Goal: Information Seeking & Learning: Learn about a topic

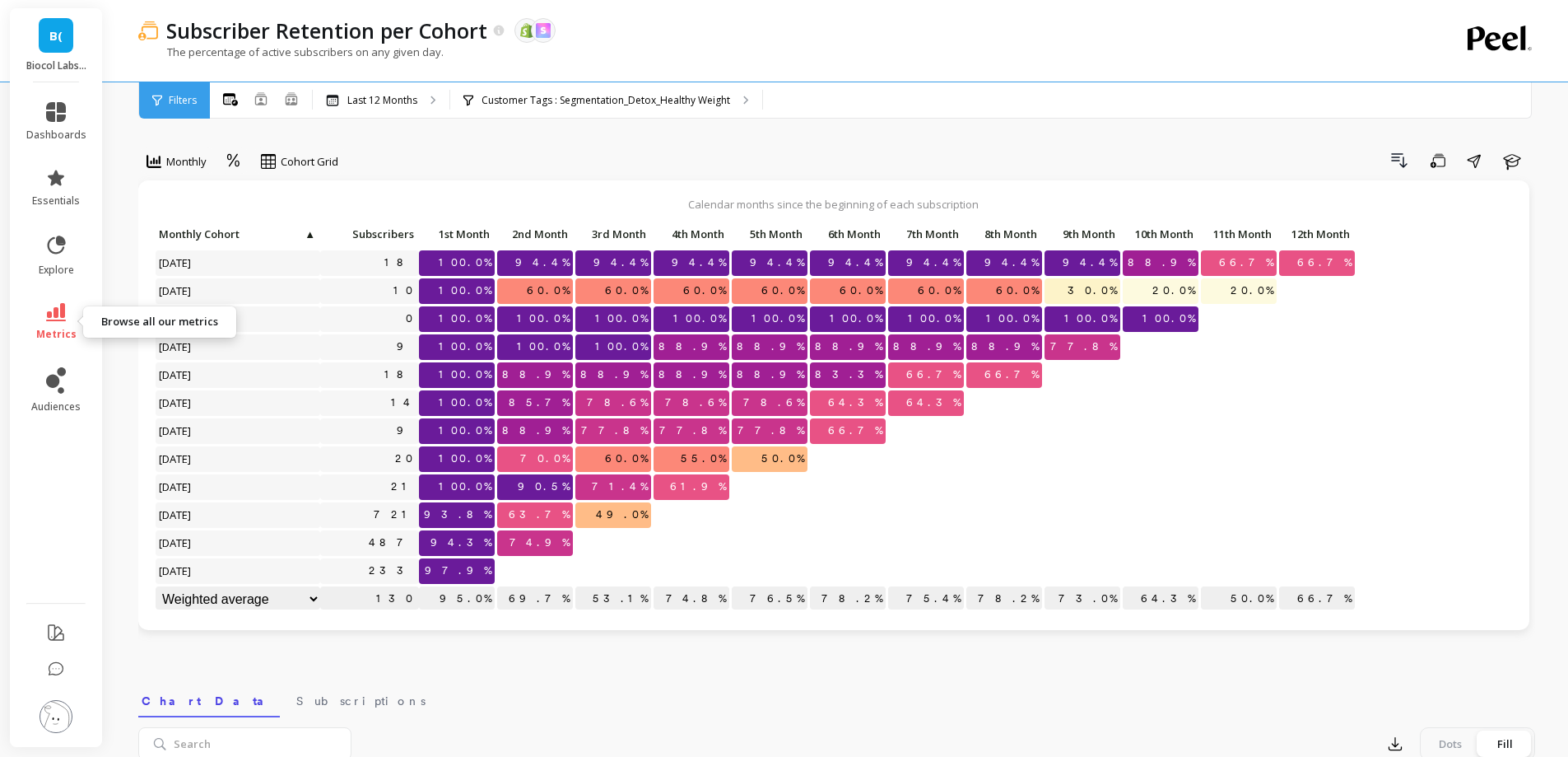
click at [65, 330] on span "metrics" at bounding box center [56, 334] width 40 height 13
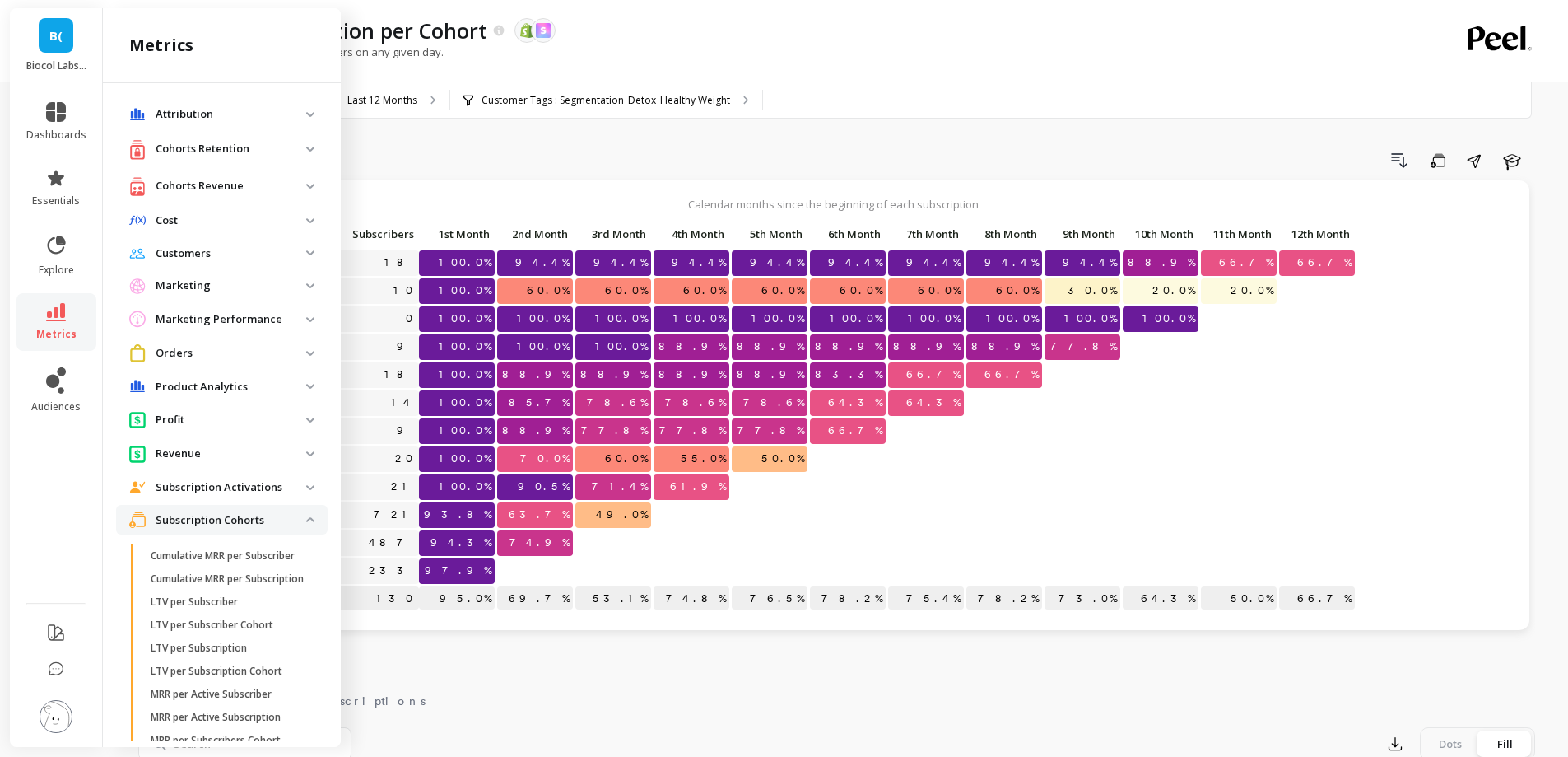
scroll to position [255, 0]
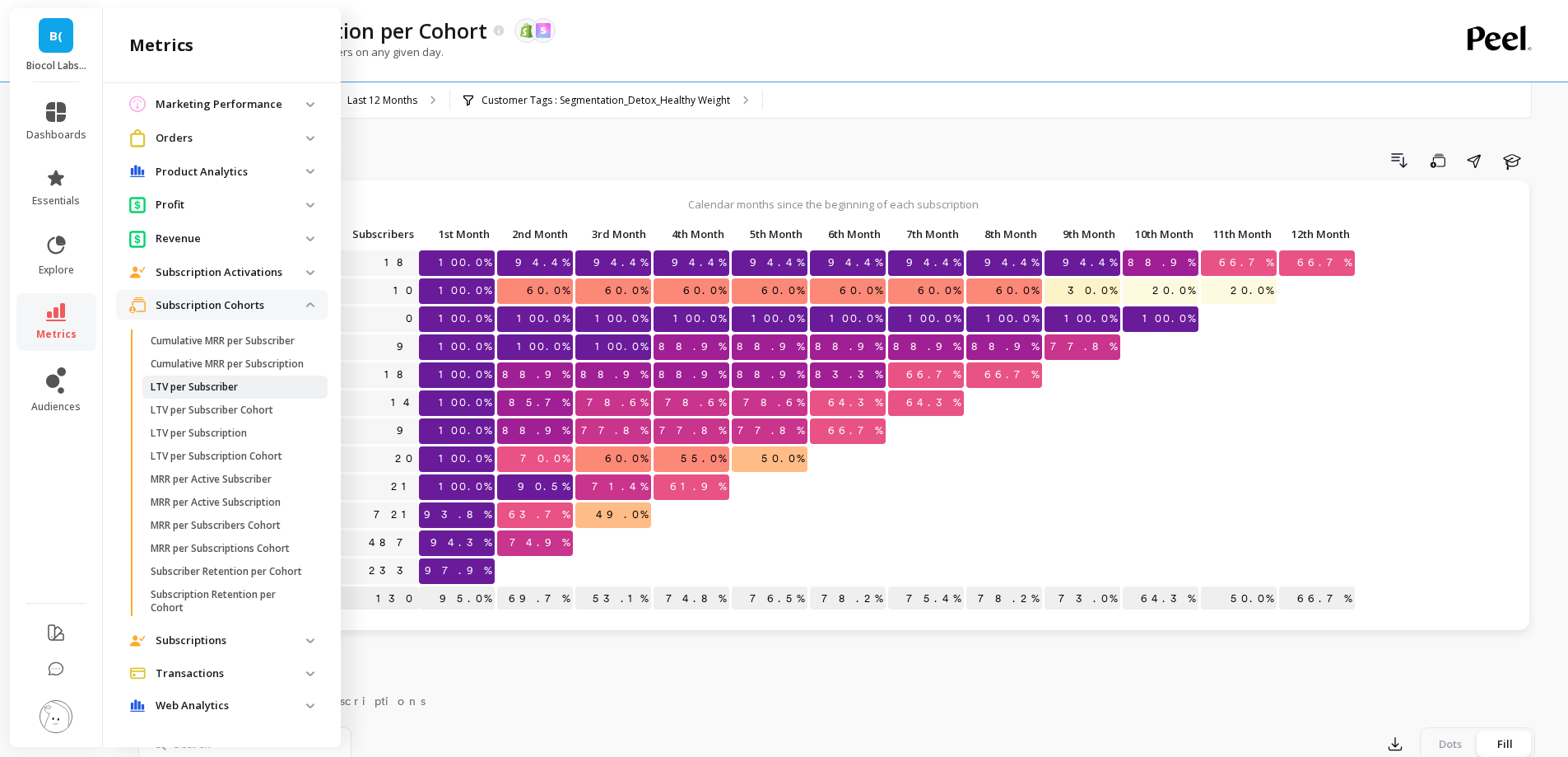
click at [247, 380] on span "LTV per Subscriber" at bounding box center [229, 386] width 157 height 13
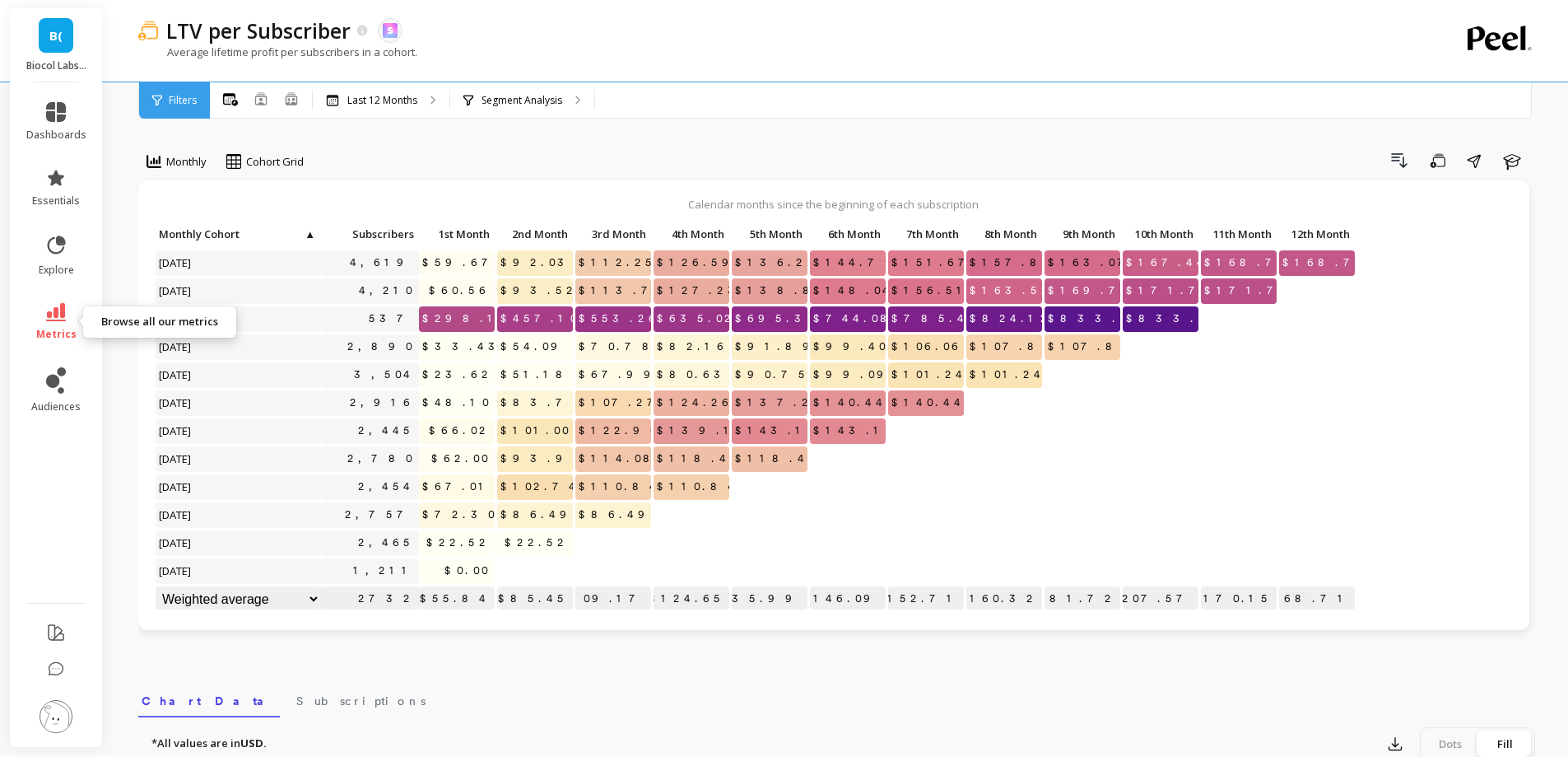
click at [60, 322] on link "metrics" at bounding box center [56, 322] width 60 height 38
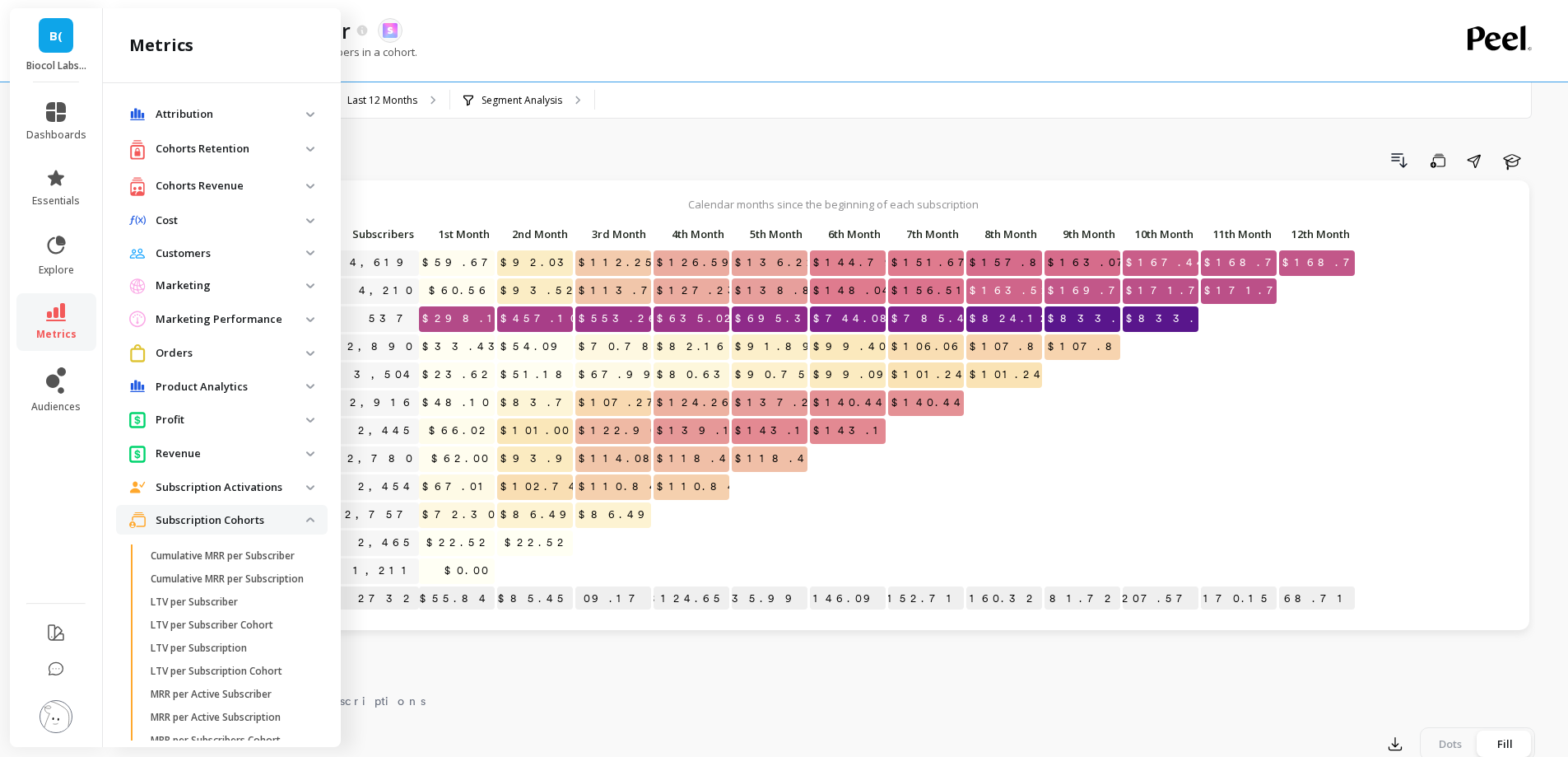
scroll to position [255, 0]
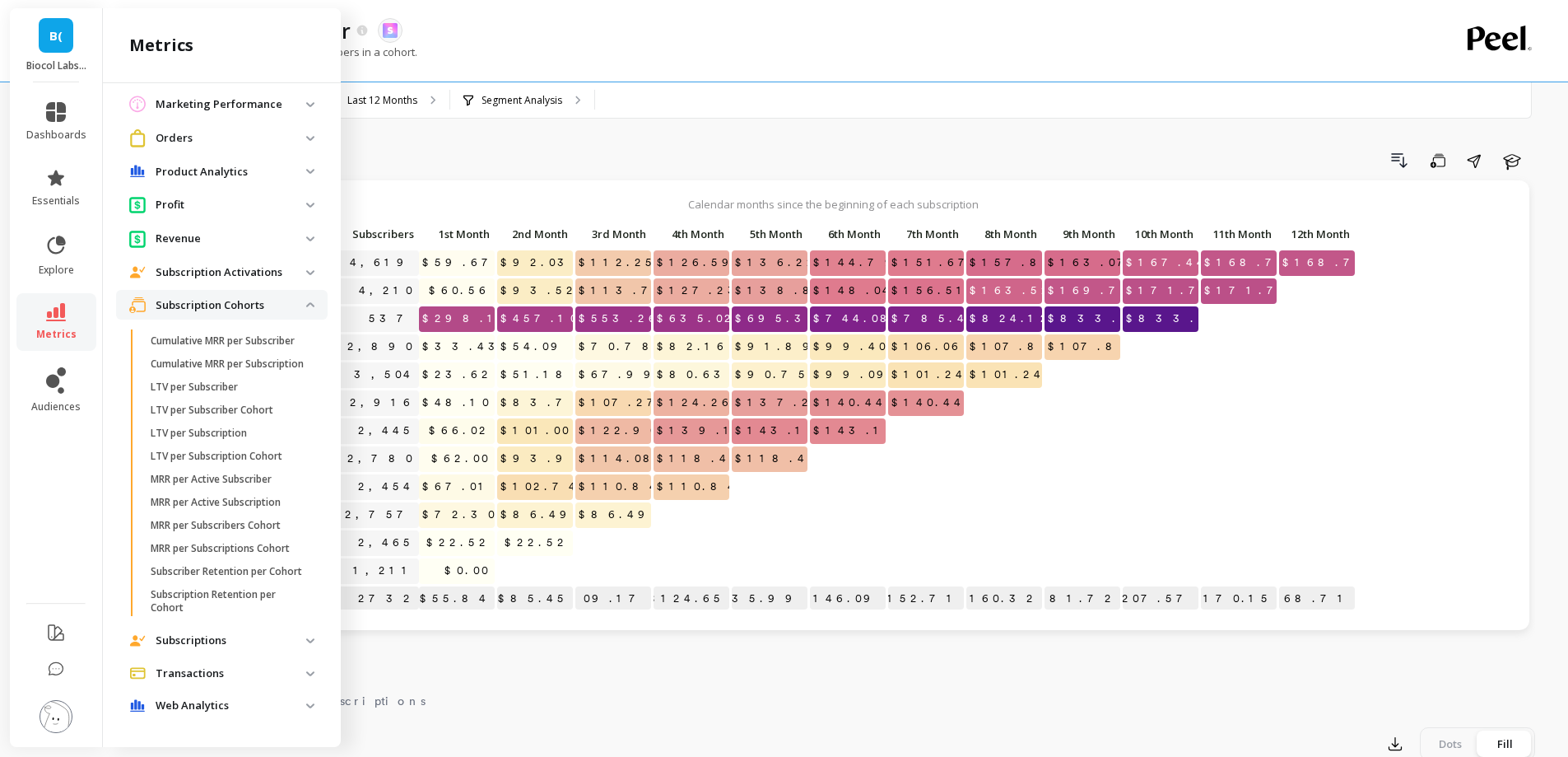
click at [261, 297] on p "Subscription Cohorts" at bounding box center [231, 305] width 150 height 16
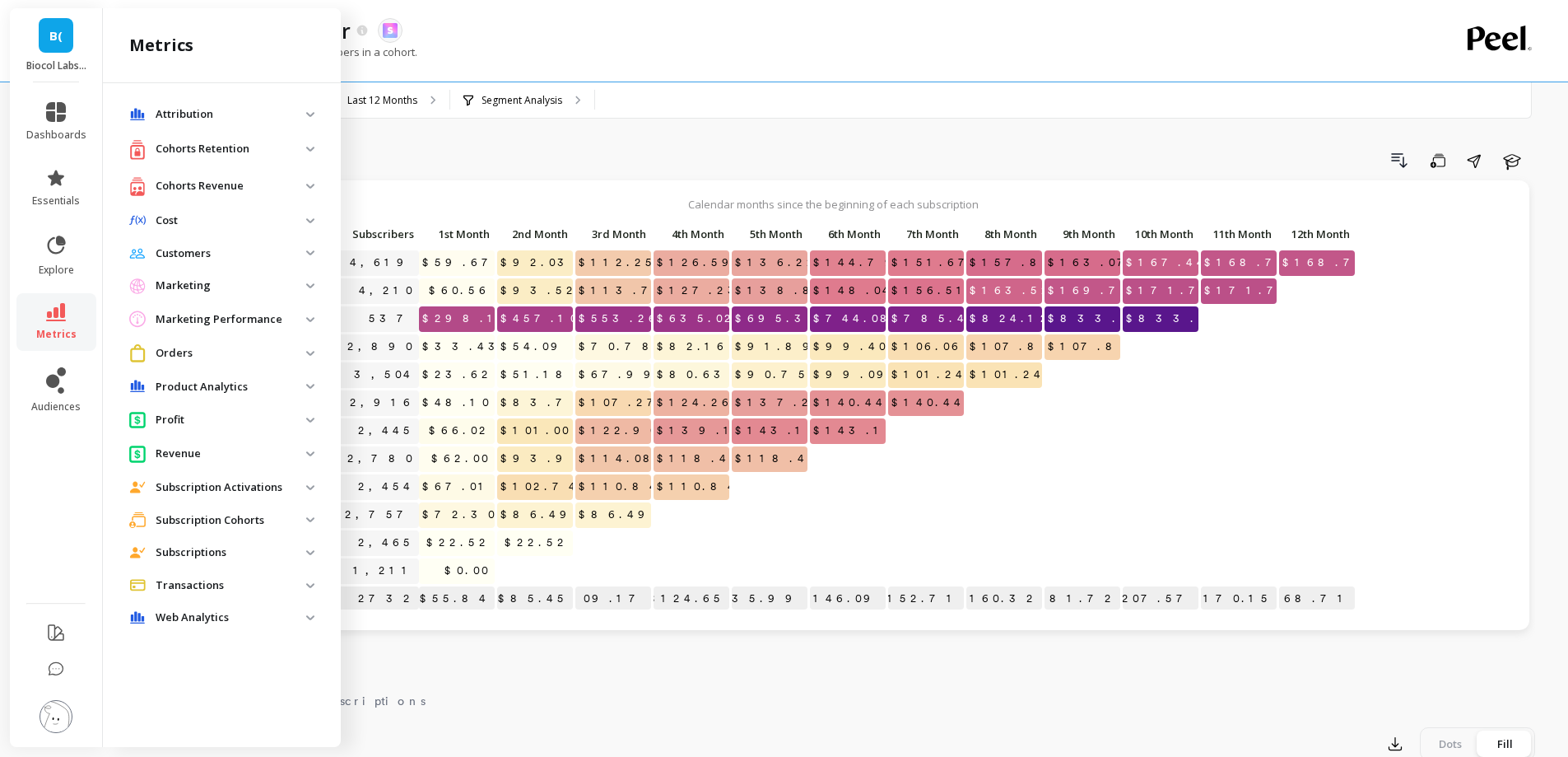
click at [242, 193] on p "Cohorts Revenue" at bounding box center [231, 185] width 150 height 16
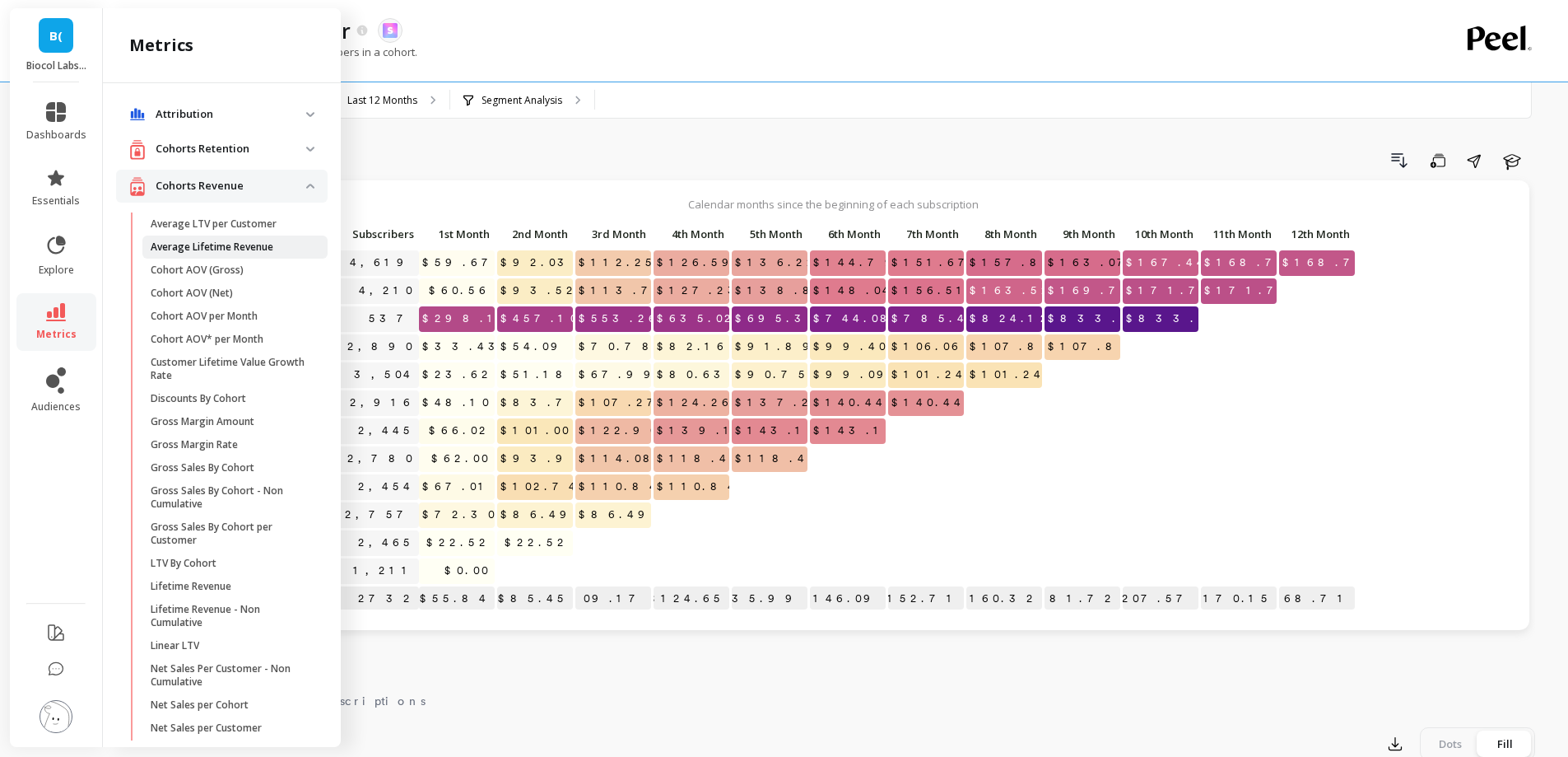
click at [240, 238] on link "Average Lifetime Revenue" at bounding box center [235, 247] width 185 height 23
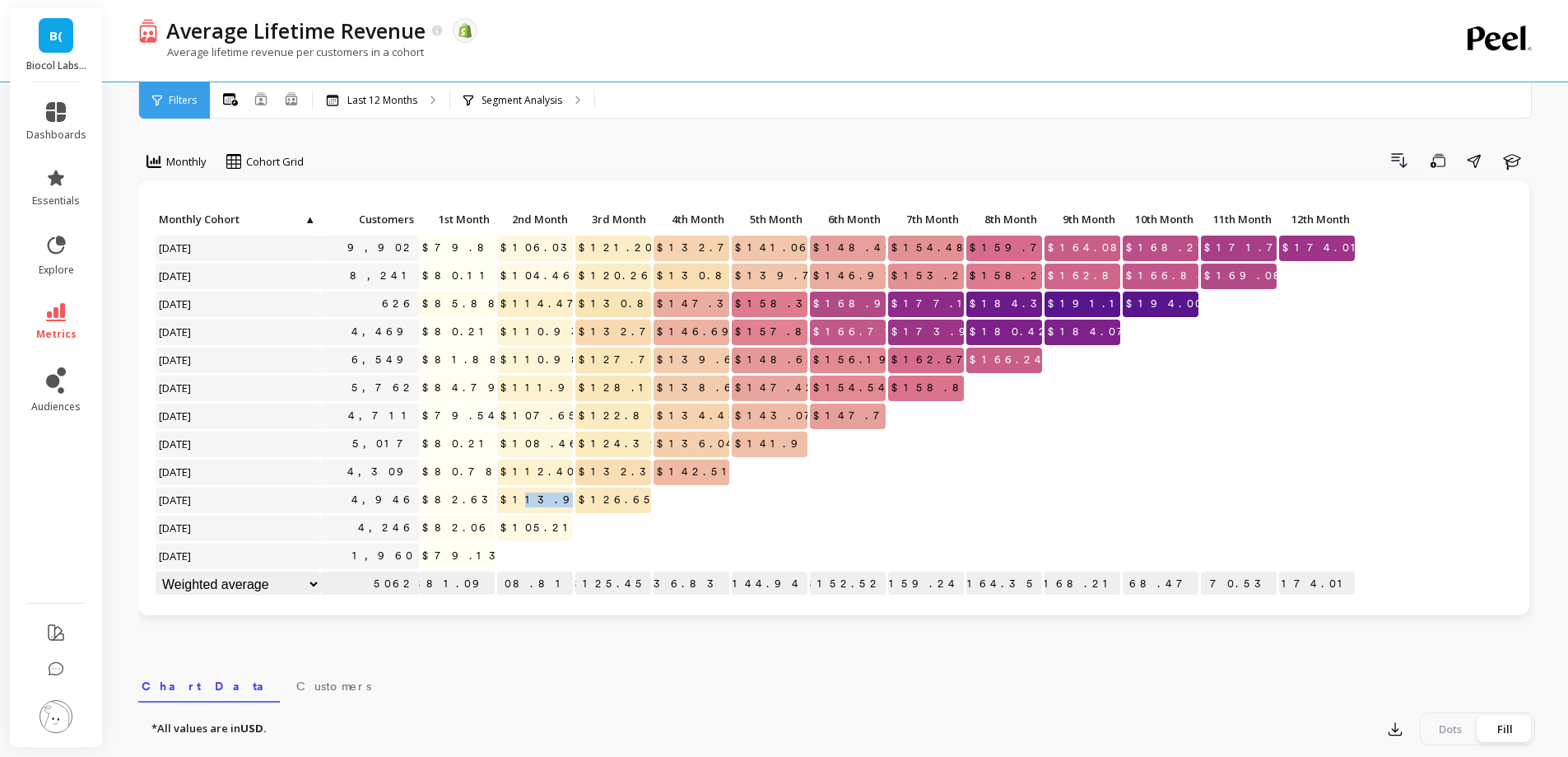
drag, startPoint x: 566, startPoint y: 500, endPoint x: 539, endPoint y: 503, distance: 27.2
click at [539, 503] on span "$113.94" at bounding box center [547, 500] width 99 height 25
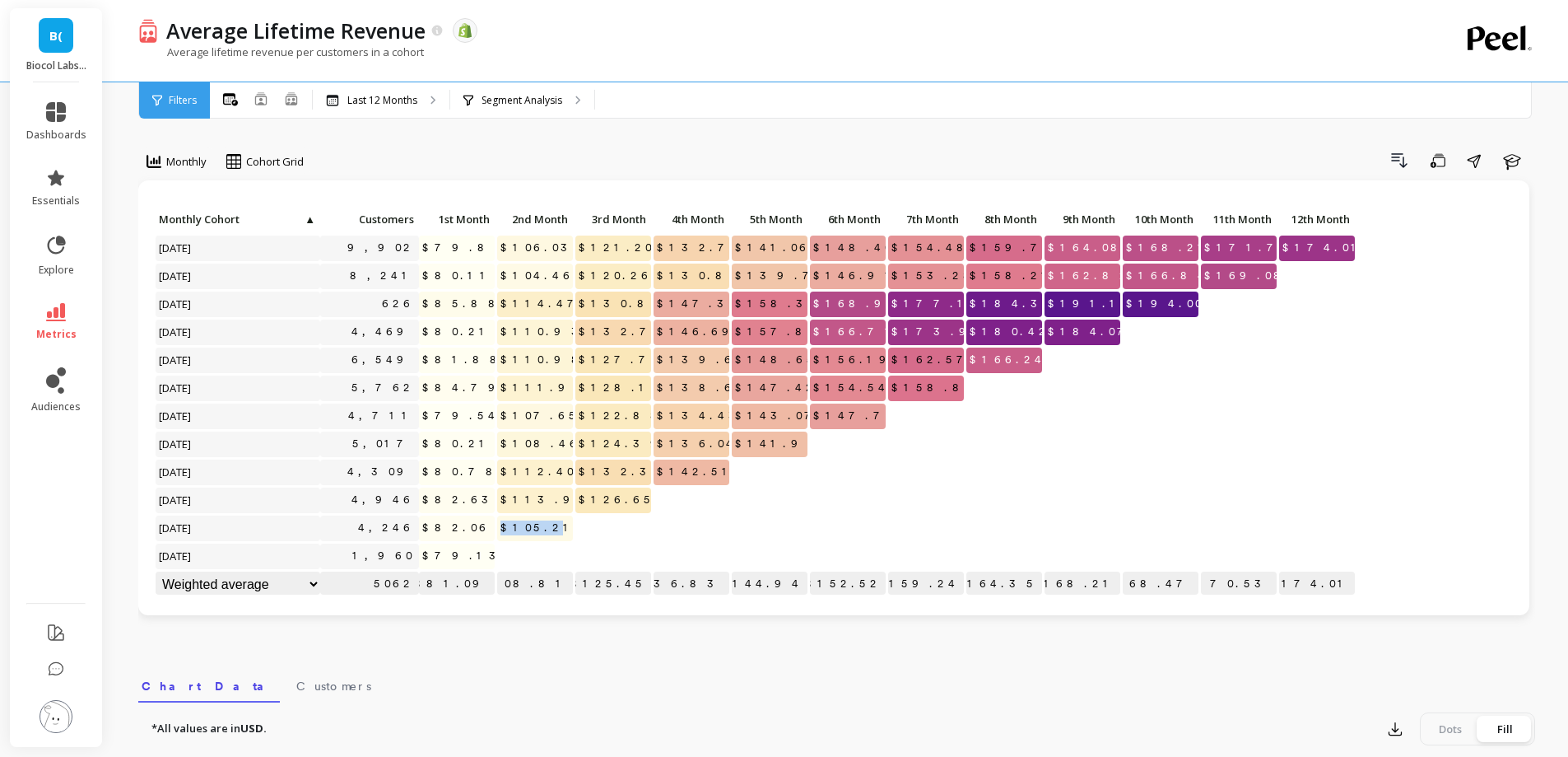
drag, startPoint x: 565, startPoint y: 525, endPoint x: 469, endPoint y: 549, distance: 99.0
click at [469, 549] on div "Click to create an audience 9,902 $79.87 $106.03 $121.20 $132.76 $141.06 $148.4…" at bounding box center [755, 403] width 1202 height 392
click at [557, 526] on span "$105.21" at bounding box center [538, 527] width 83 height 25
